Goal: Task Accomplishment & Management: Complete application form

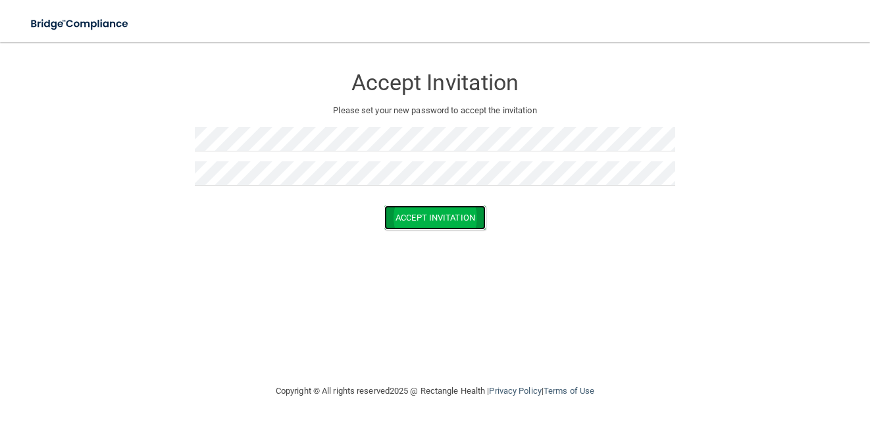
click at [397, 211] on button "Accept Invitation" at bounding box center [434, 217] width 101 height 24
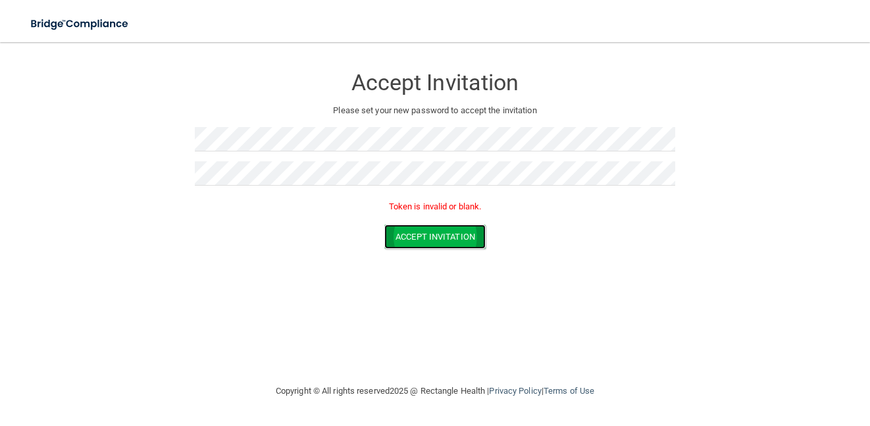
click at [406, 234] on button "Accept Invitation" at bounding box center [434, 236] width 101 height 24
click at [448, 239] on button "Accept Invitation" at bounding box center [434, 236] width 101 height 24
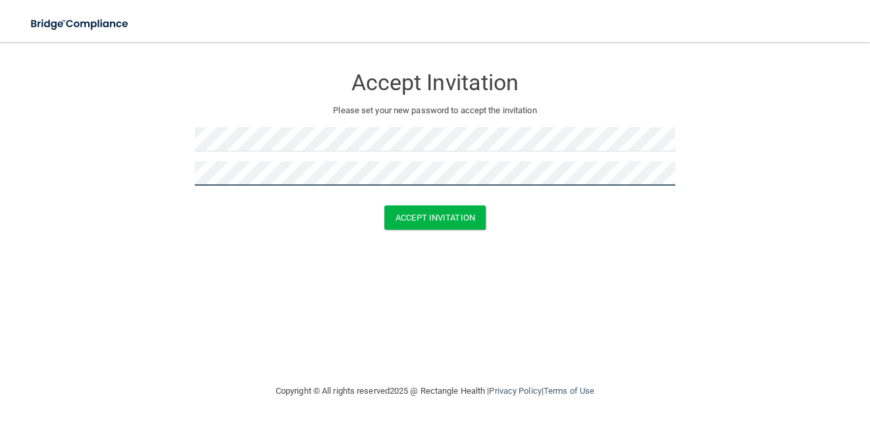
click at [384, 205] on button "Accept Invitation" at bounding box center [434, 217] width 101 height 24
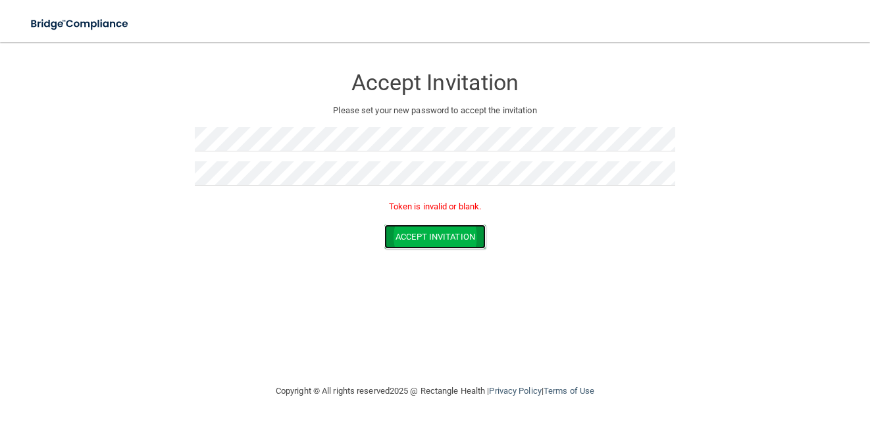
click at [427, 232] on button "Accept Invitation" at bounding box center [434, 236] width 101 height 24
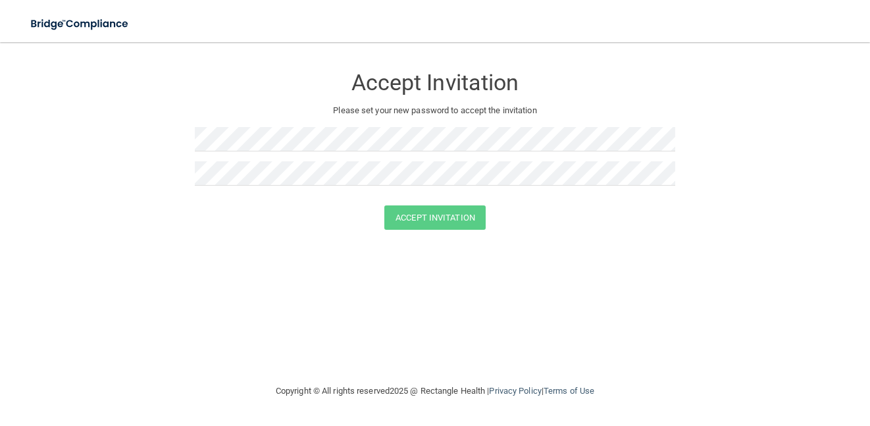
click at [357, 153] on div at bounding box center [435, 144] width 480 height 34
click at [392, 215] on button "Accept Invitation" at bounding box center [434, 217] width 101 height 24
